Goal: Navigation & Orientation: Find specific page/section

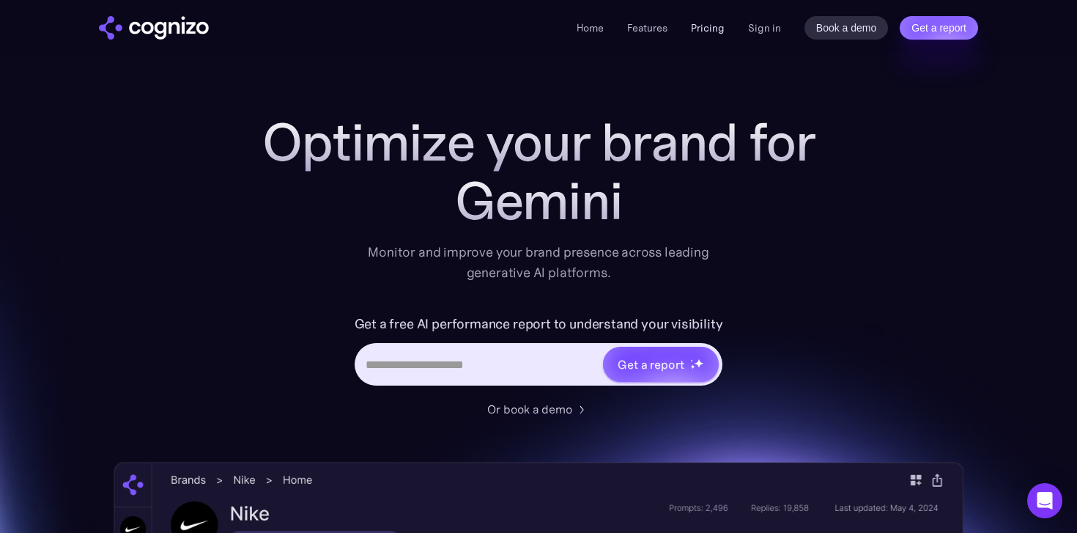
click at [714, 29] on link "Pricing" at bounding box center [708, 27] width 34 height 13
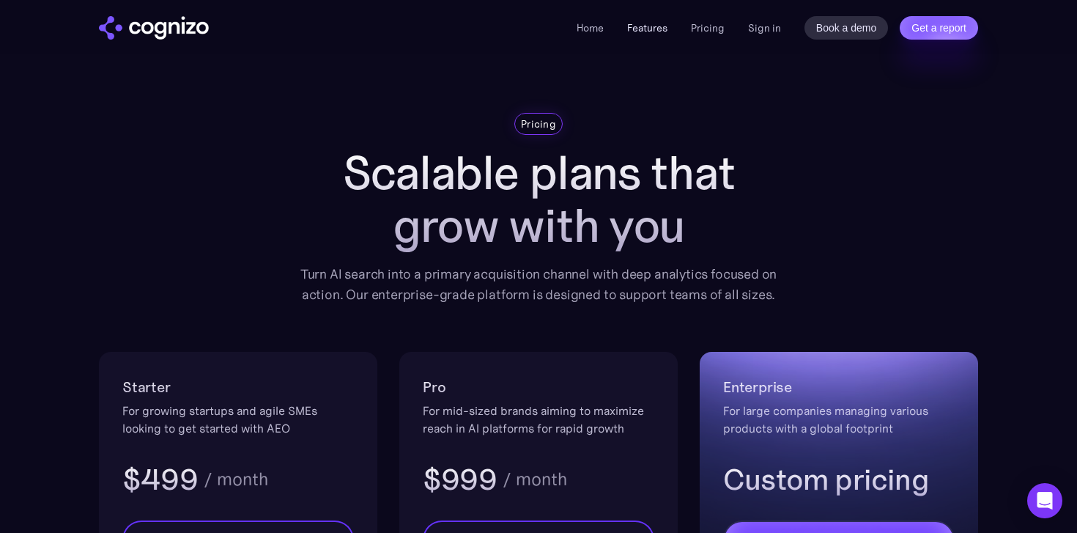
click at [661, 26] on link "Features" at bounding box center [647, 27] width 40 height 13
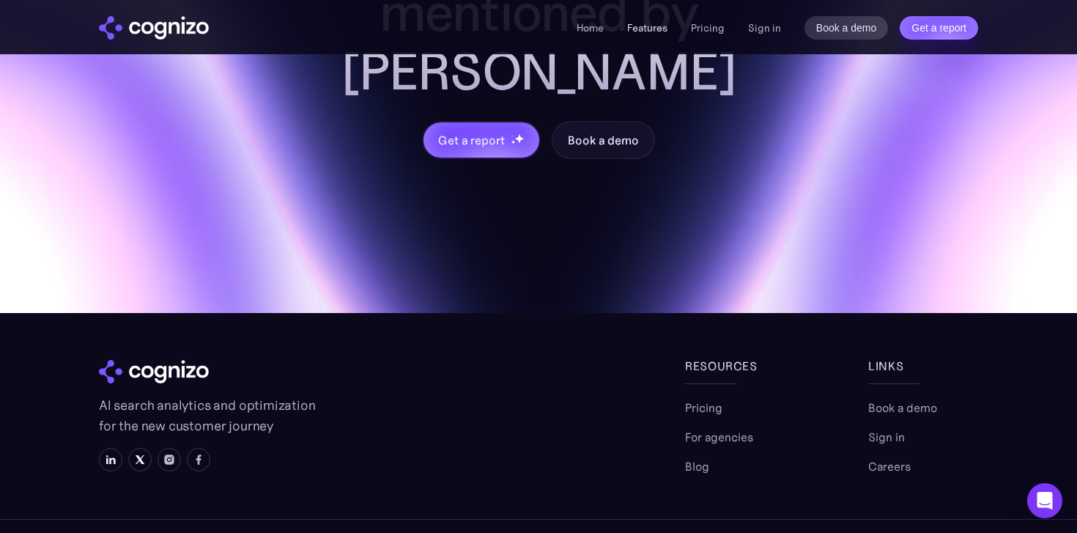
scroll to position [6252, 0]
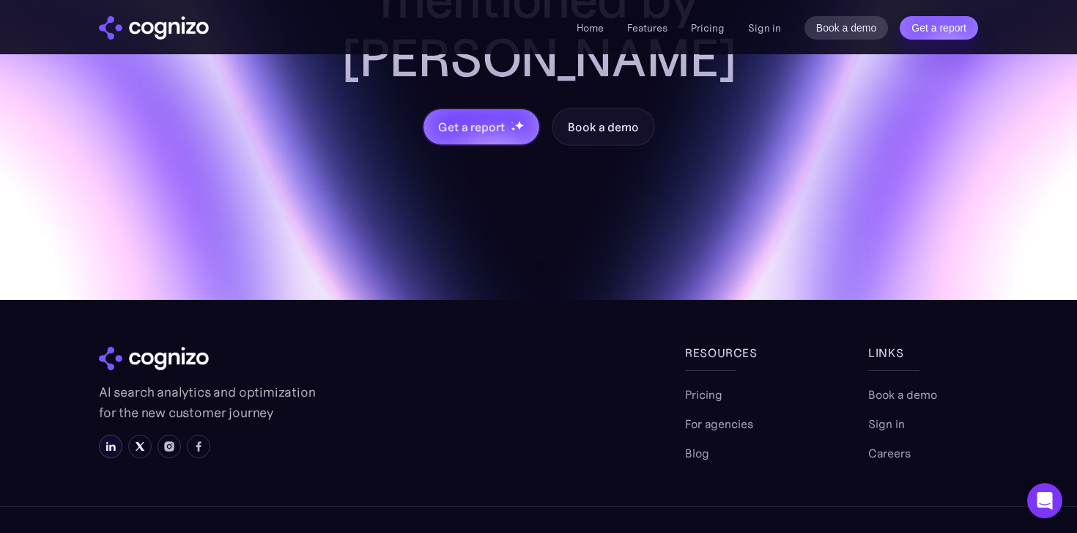
click at [114, 440] on img at bounding box center [111, 446] width 12 height 12
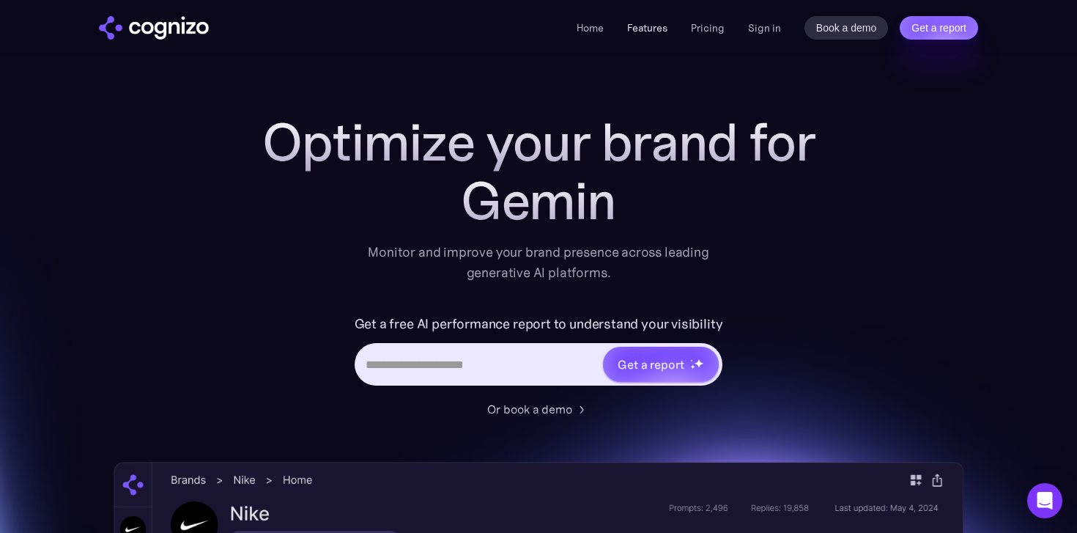
click at [657, 26] on link "Features" at bounding box center [647, 27] width 40 height 13
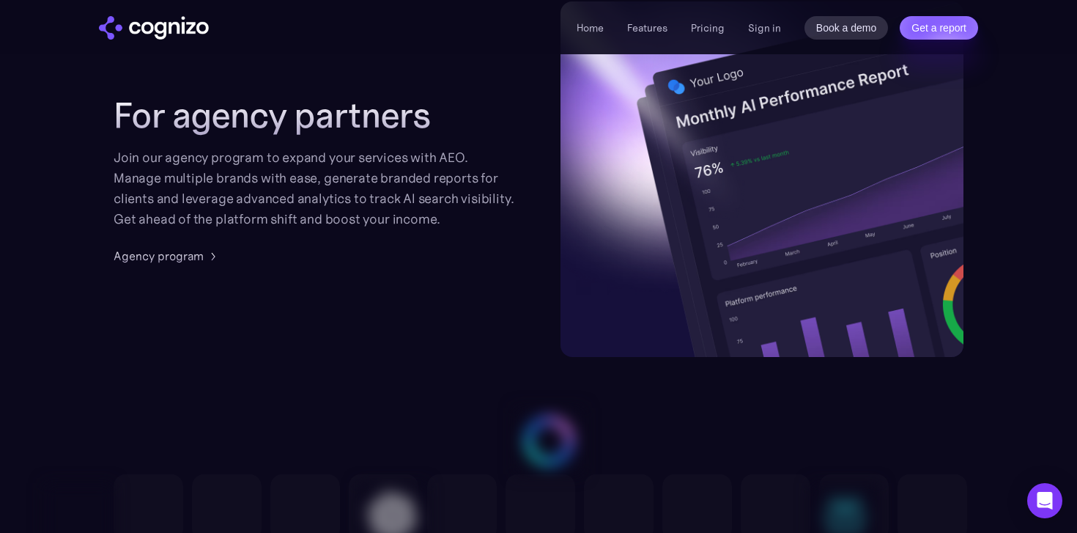
scroll to position [3948, 0]
